Goal: Transaction & Acquisition: Purchase product/service

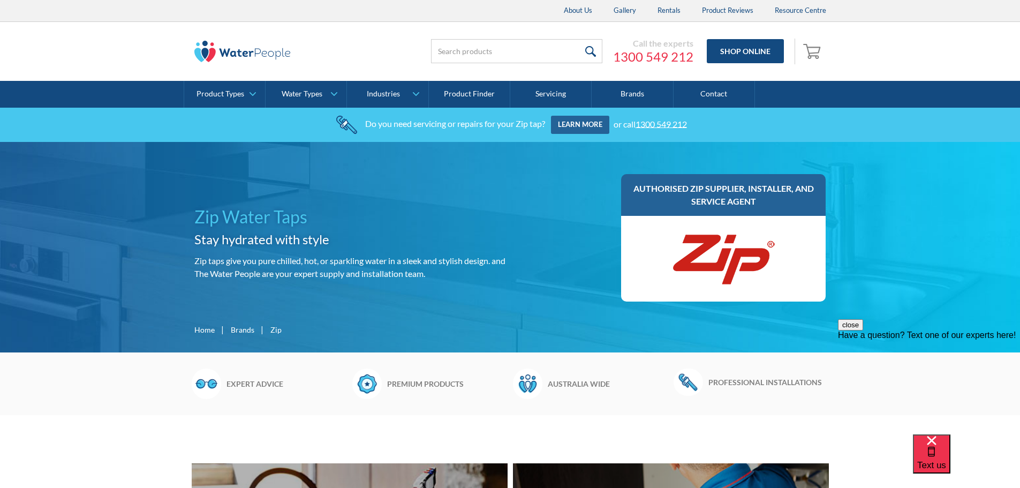
drag, startPoint x: 1024, startPoint y: 31, endPoint x: 1014, endPoint y: 10, distance: 23.0
click at [1014, 10] on html "Christmas Trading Dates: Office Closes Friday December 24th. Open Tuesday Janua…" at bounding box center [510, 244] width 1020 height 488
click at [463, 44] on input "search" at bounding box center [516, 51] width 171 height 24
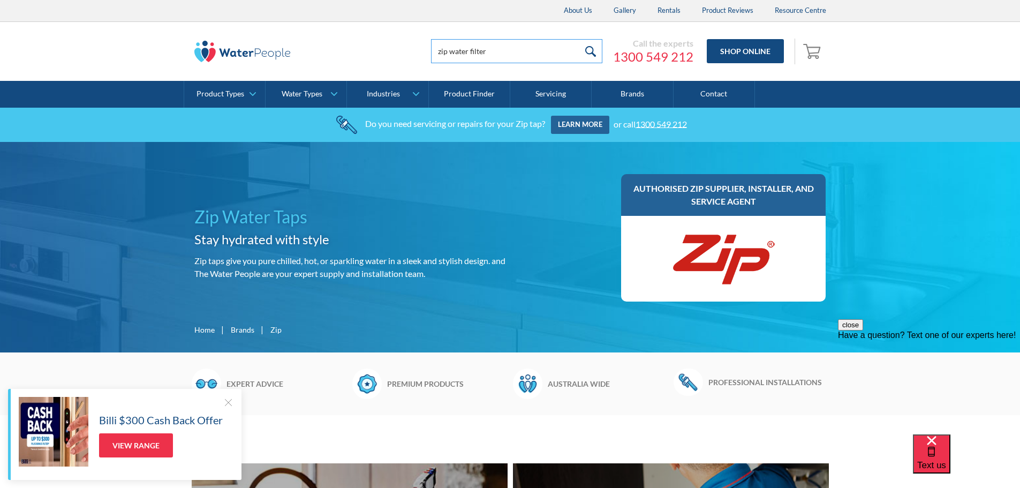
type input "zip water filter"
click at [580, 39] on input "submit" at bounding box center [591, 51] width 23 height 24
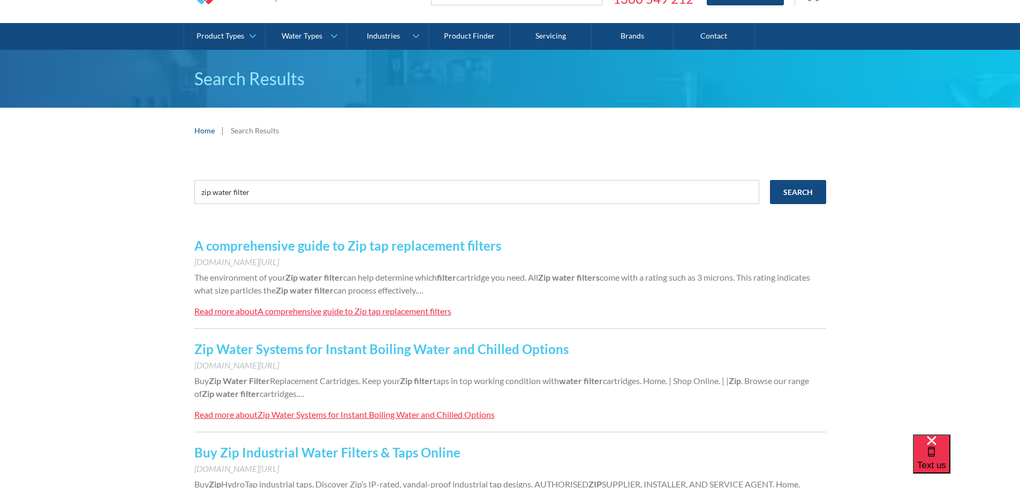
scroll to position [107, 0]
